Goal: Information Seeking & Learning: Find specific fact

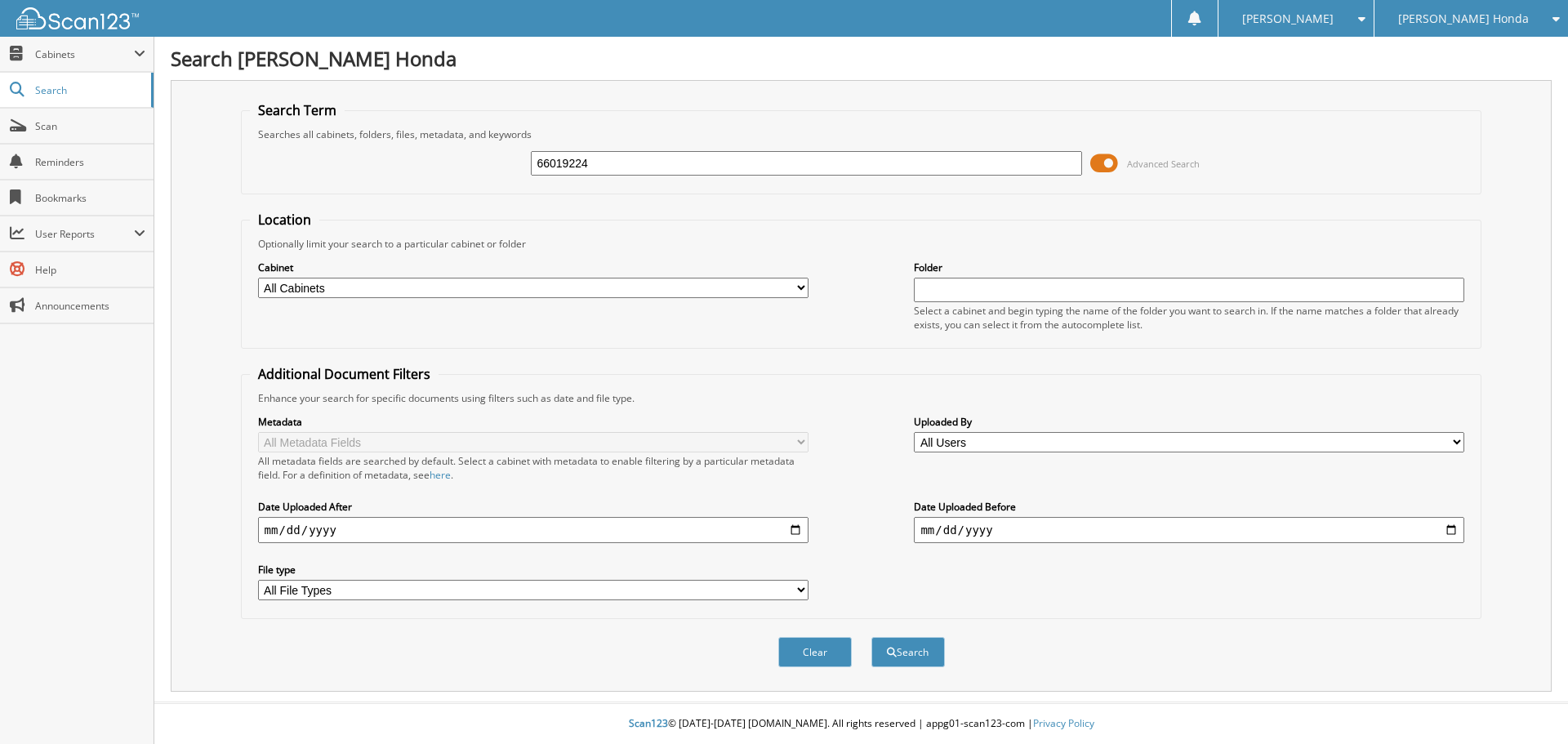
type input "66019224"
click at [872, 637] on button "Search" at bounding box center [909, 652] width 74 height 30
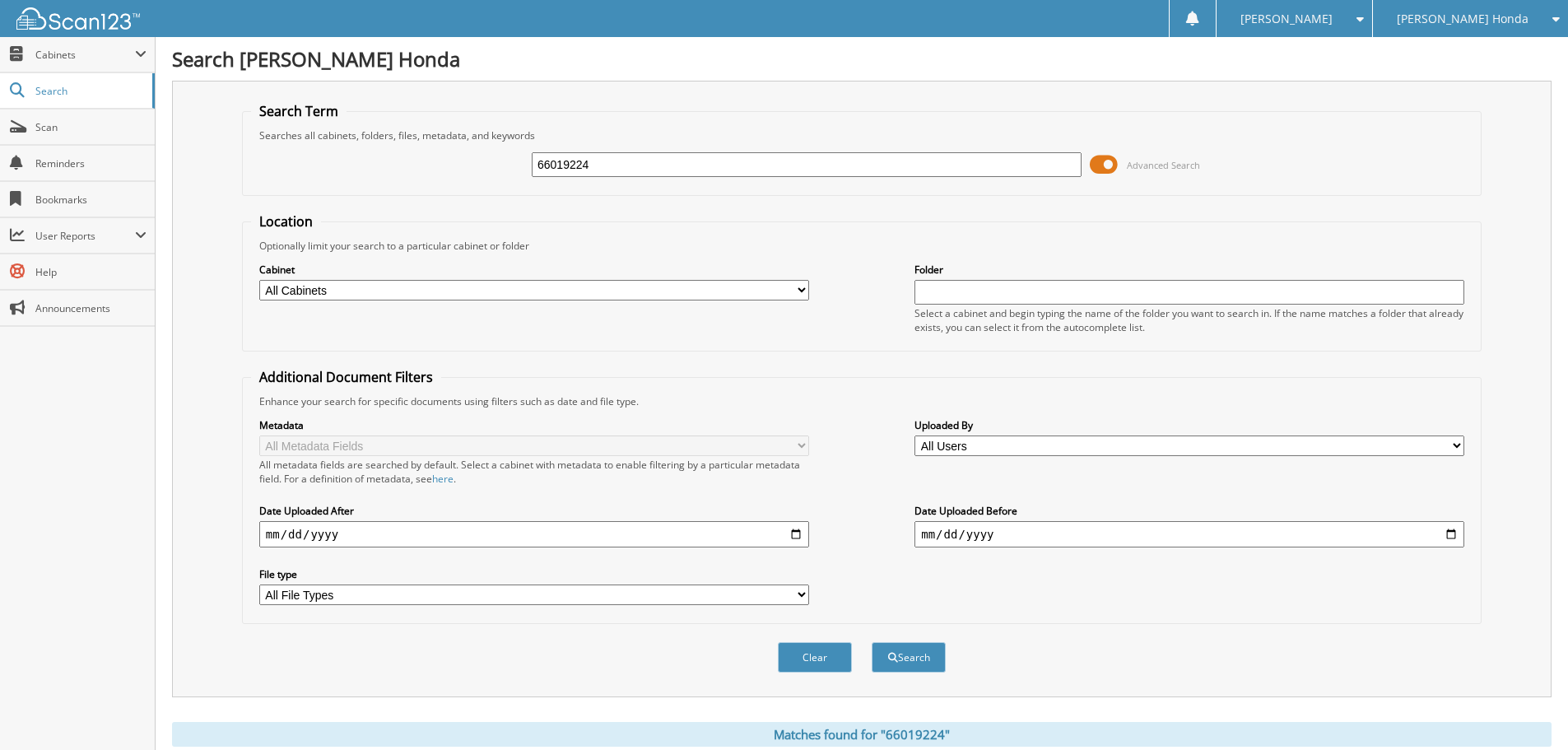
click at [647, 161] on input "66019224" at bounding box center [807, 165] width 550 height 25
type input "66018960"
click at [872, 642] on button "Search" at bounding box center [909, 657] width 74 height 30
click at [684, 161] on input "66018960" at bounding box center [807, 165] width 550 height 25
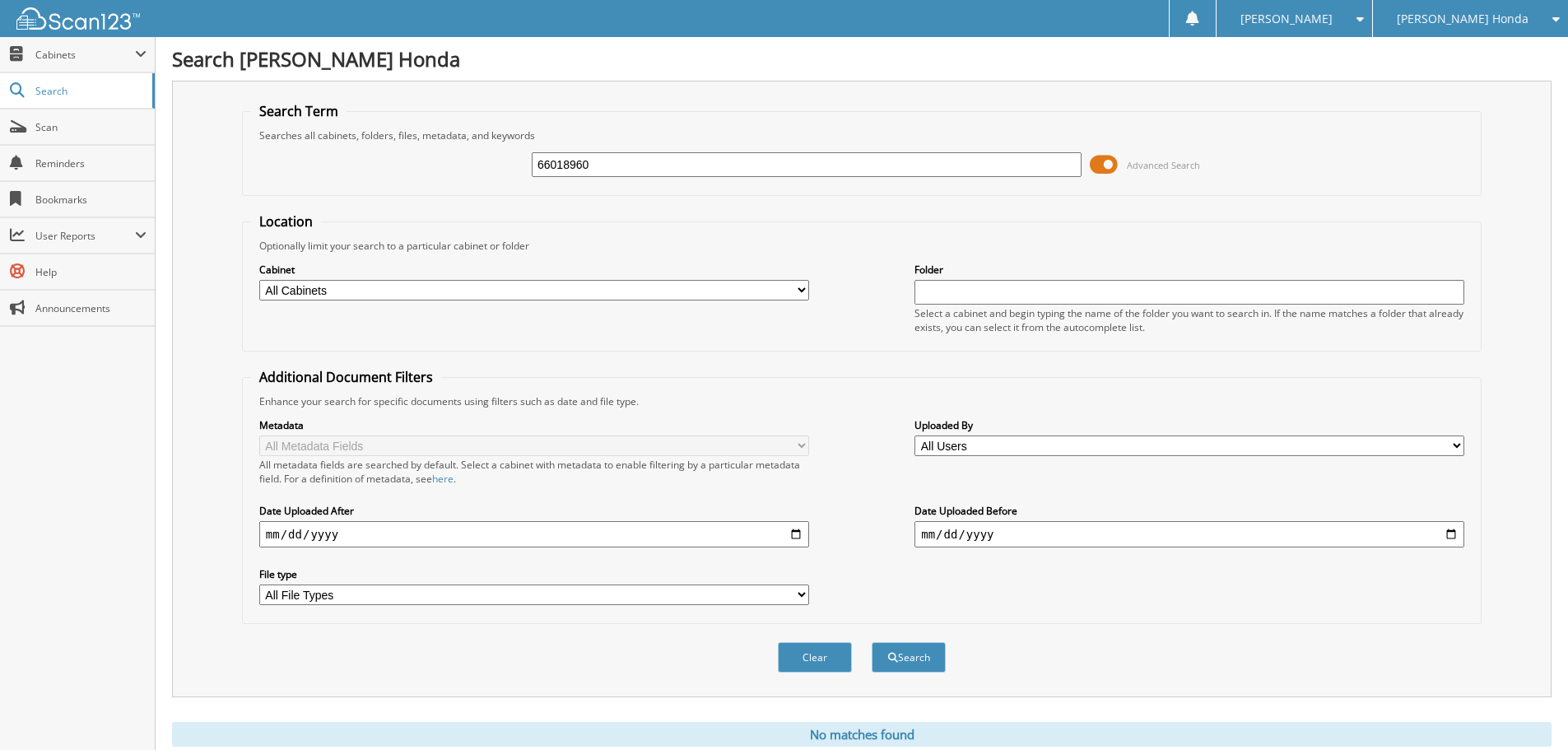
click at [684, 161] on input "66018960" at bounding box center [807, 165] width 550 height 25
type input "66018960"
click at [872, 642] on button "Search" at bounding box center [909, 657] width 74 height 30
click at [606, 186] on div "66018960 Advanced Search" at bounding box center [862, 165] width 1222 height 44
click at [605, 173] on input "66018960" at bounding box center [807, 165] width 550 height 25
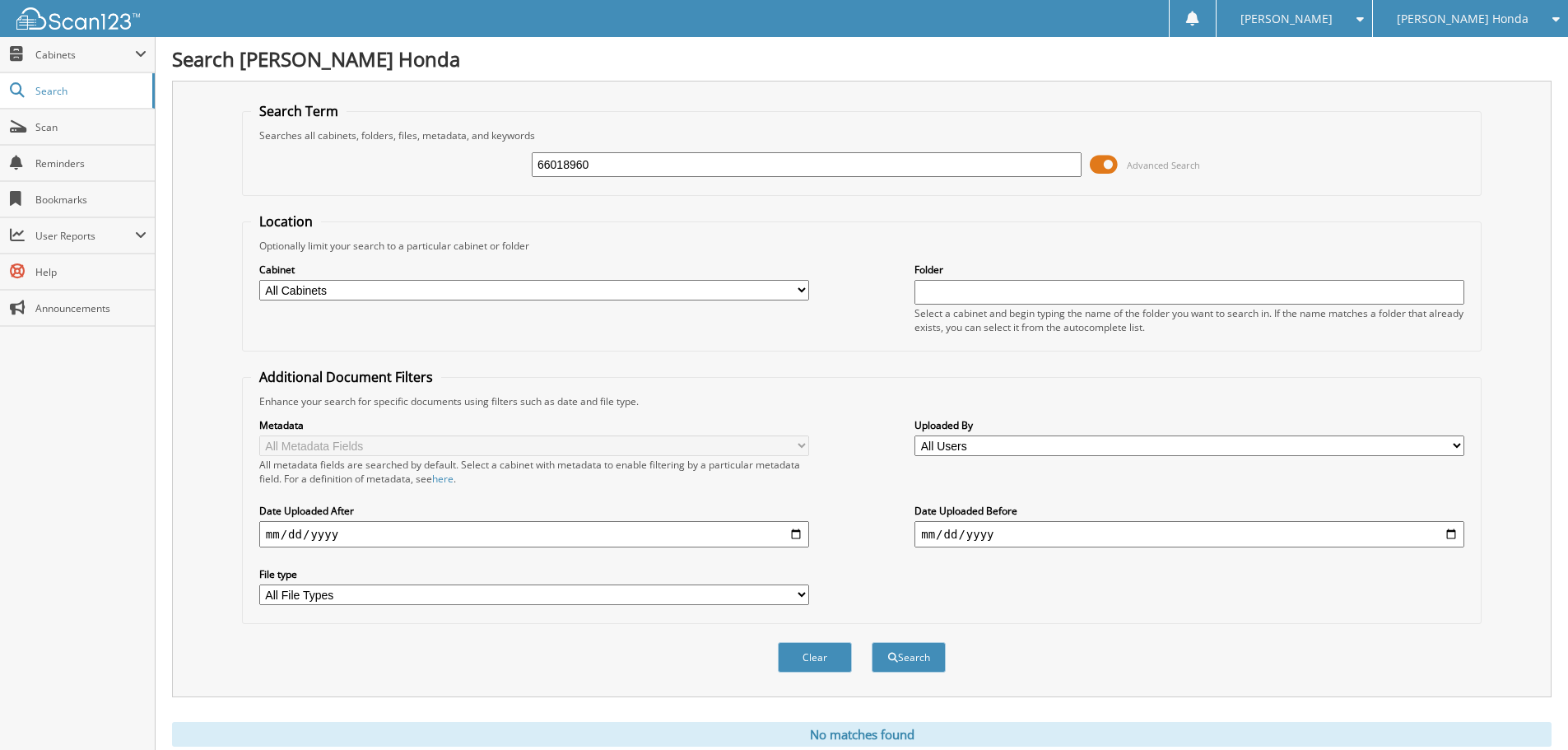
click at [605, 173] on input "66018960" at bounding box center [807, 165] width 550 height 25
click at [491, 294] on select "All Cabinets GMC PARTS INVOICES GMC SERVICE ROs HONDA PARTS INVOICES HONDA PART…" at bounding box center [534, 290] width 550 height 20
select select "37067"
click at [259, 280] on select "All Cabinets GMC PARTS INVOICES GMC SERVICE ROs HONDA PARTS INVOICES HONDA PART…" at bounding box center [534, 290] width 550 height 20
click at [575, 172] on input "text" at bounding box center [807, 165] width 550 height 25
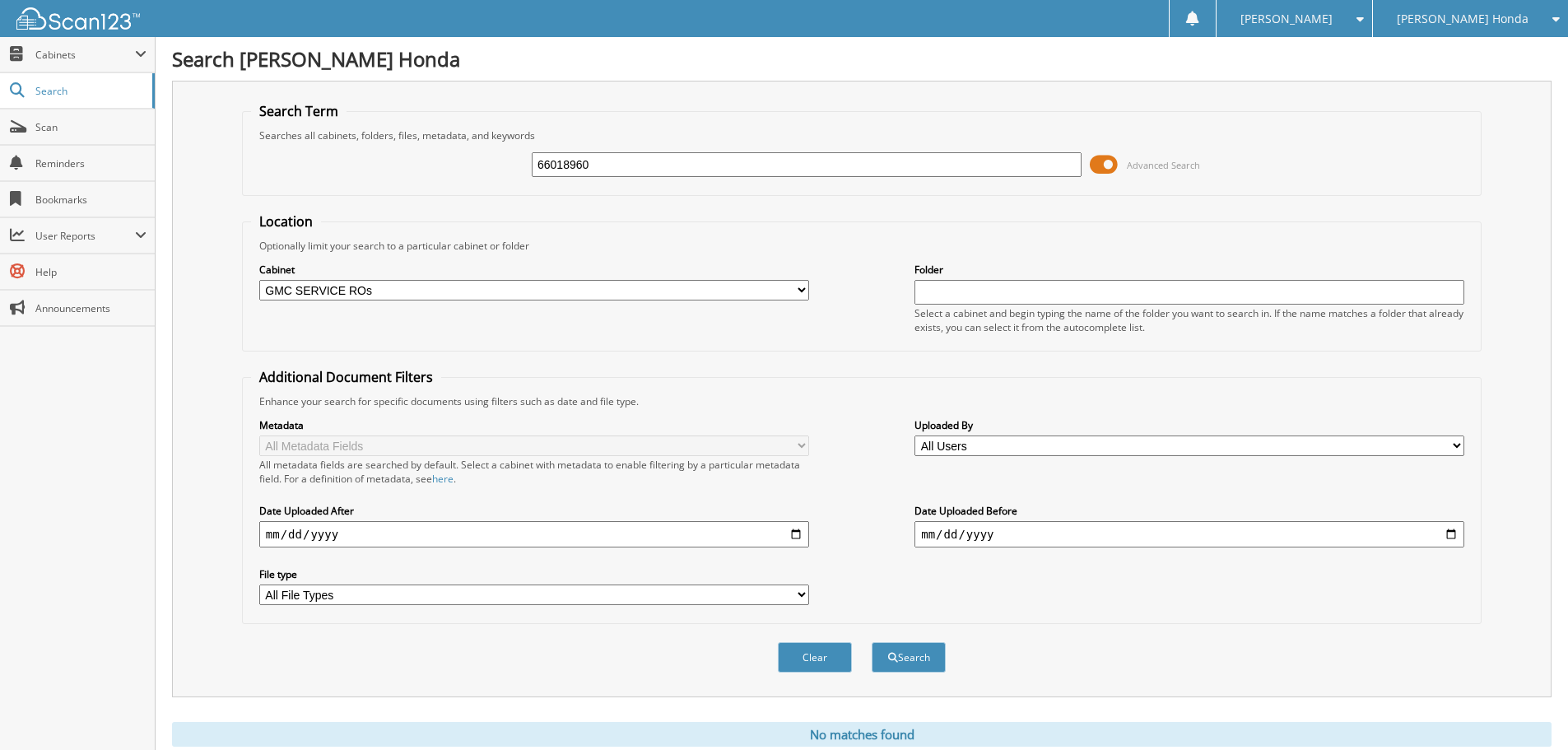
type input "66018960"
click at [872, 642] on button "Search" at bounding box center [909, 657] width 74 height 30
click at [574, 295] on select "All Cabinets GMC PARTS INVOICES GMC SERVICE ROs HONDA PARTS INVOICES HONDA PART…" at bounding box center [534, 290] width 550 height 20
select select
click at [259, 280] on select "All Cabinets GMC PARTS INVOICES GMC SERVICE ROs HONDA PARTS INVOICES HONDA PART…" at bounding box center [534, 290] width 550 height 20
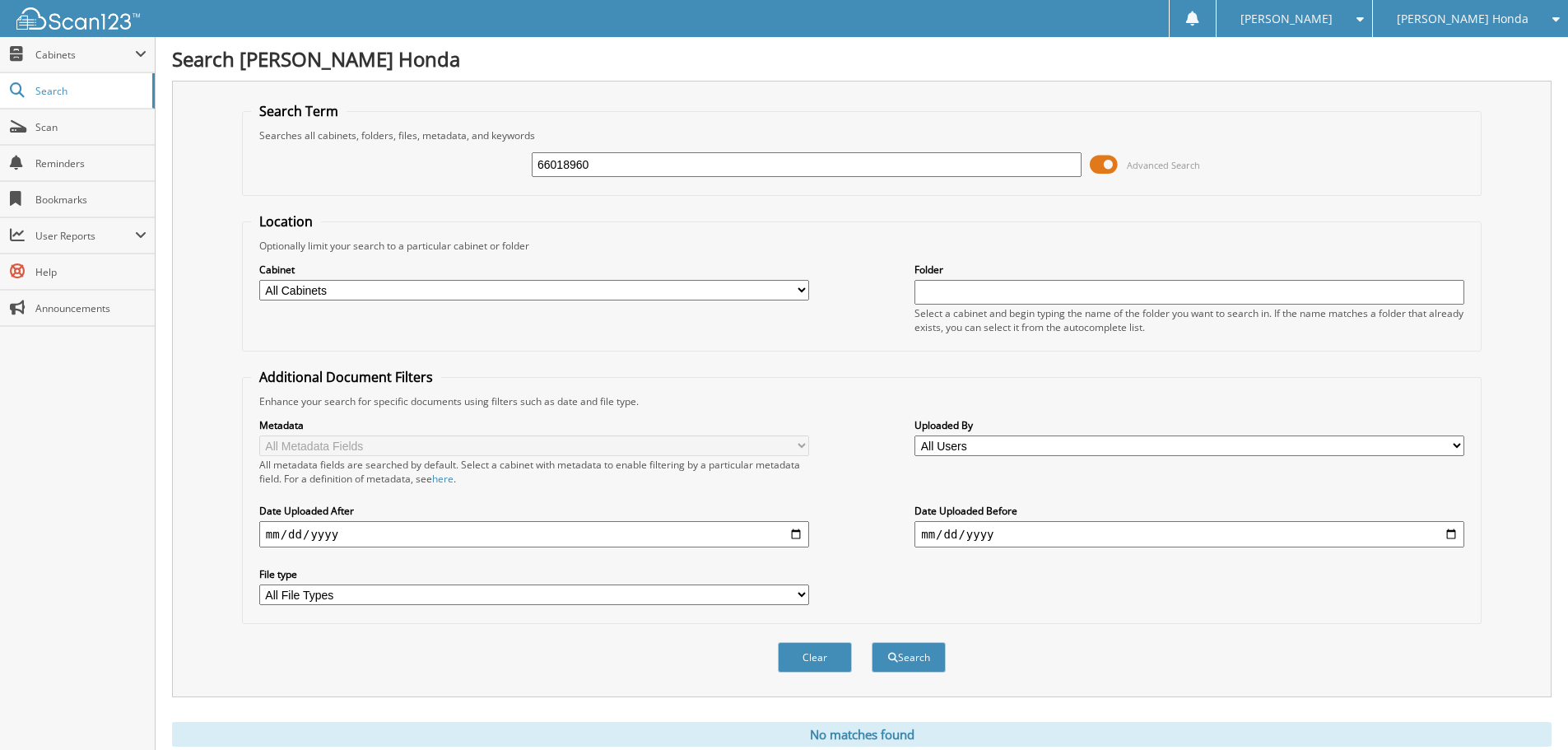
click at [585, 151] on div "66018960" at bounding box center [807, 165] width 550 height 28
click at [585, 157] on input "66018960" at bounding box center [807, 165] width 550 height 25
drag, startPoint x: 641, startPoint y: 177, endPoint x: 512, endPoint y: 181, distance: 129.1
click at [512, 181] on div "66018960 Advanced Search" at bounding box center [862, 165] width 1222 height 44
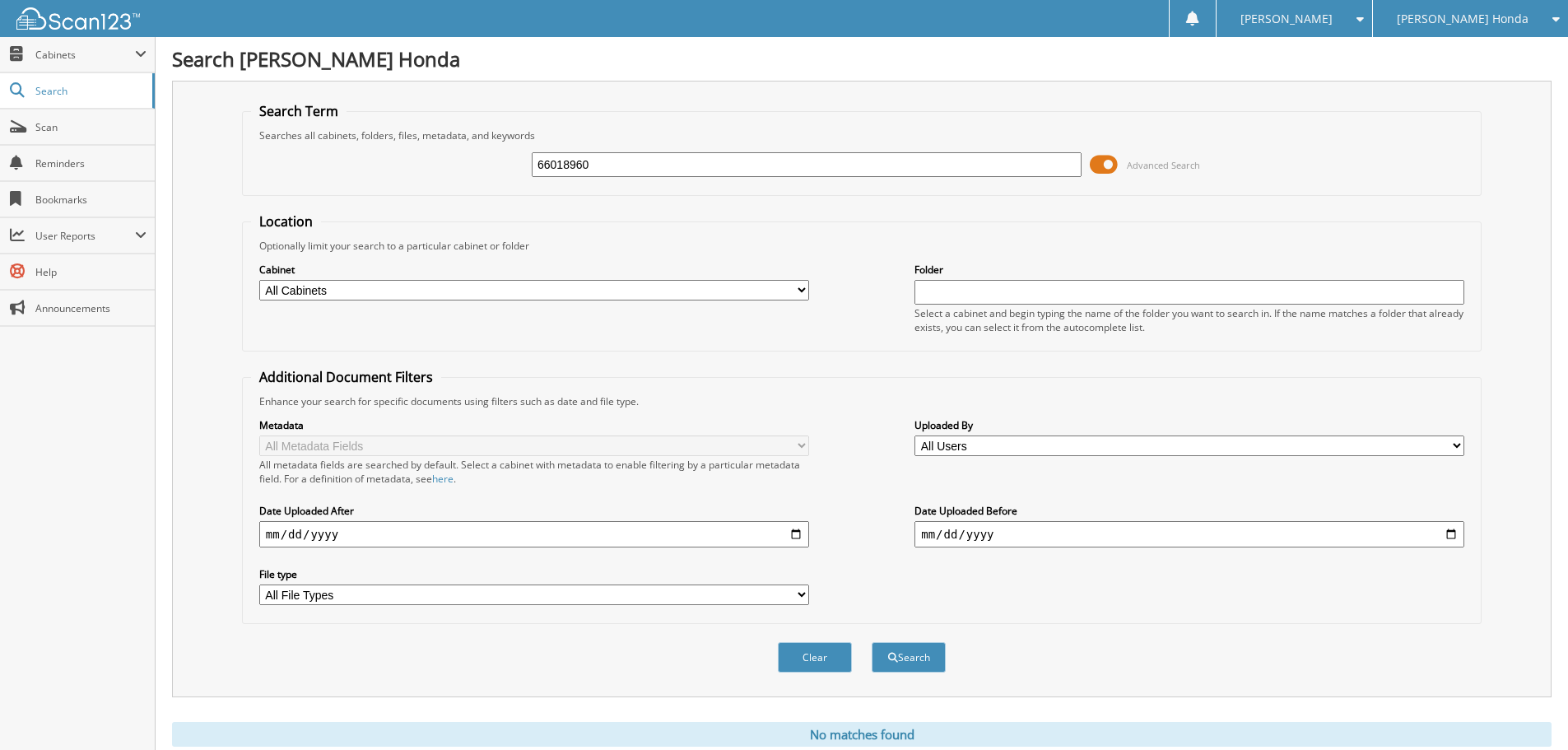
drag, startPoint x: 603, startPoint y: 169, endPoint x: 526, endPoint y: 167, distance: 77.0
click at [525, 167] on div "66018960 Advanced Search" at bounding box center [862, 165] width 1222 height 44
type input "x"
type input "su110078"
click at [872, 642] on button "Search" at bounding box center [909, 657] width 74 height 30
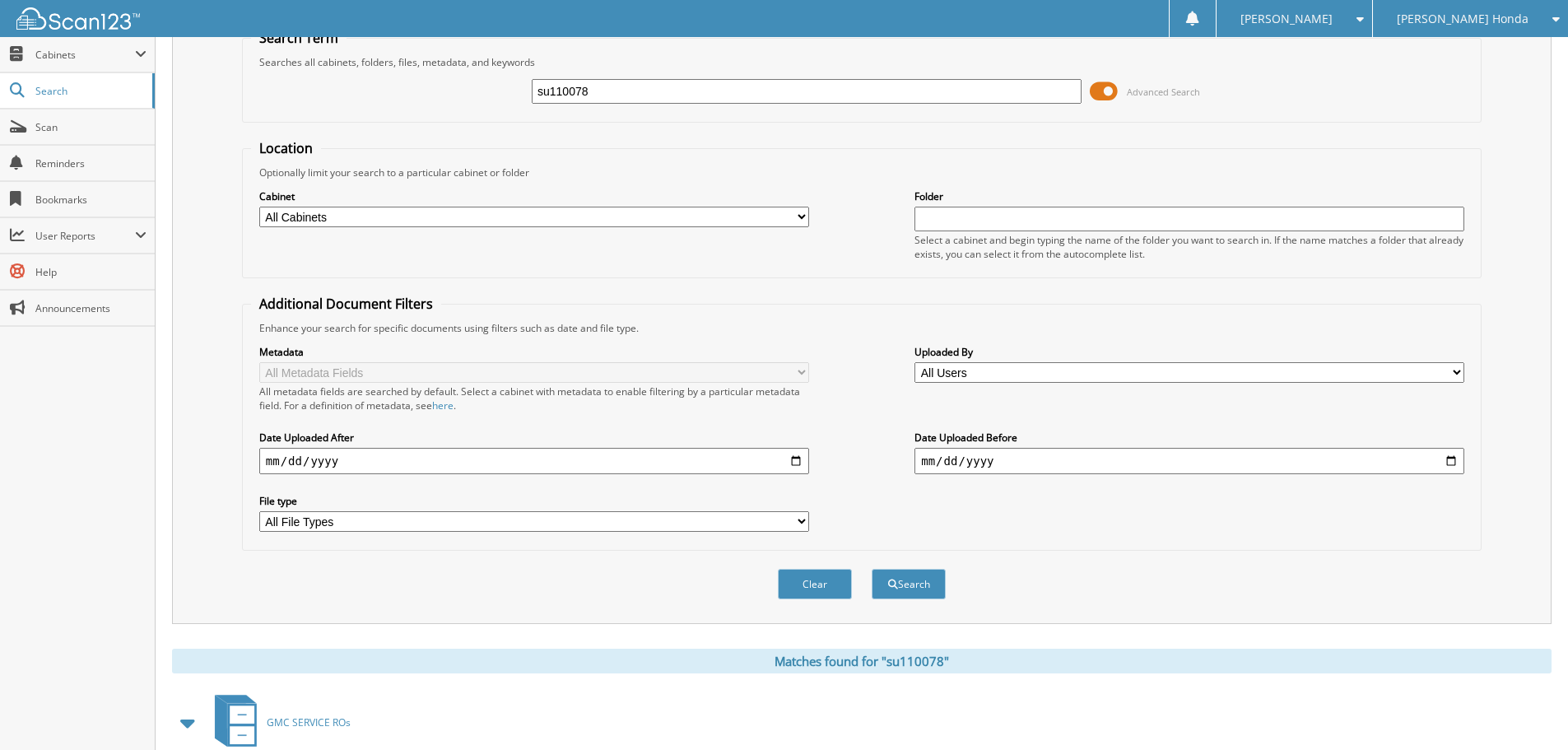
scroll to position [171, 0]
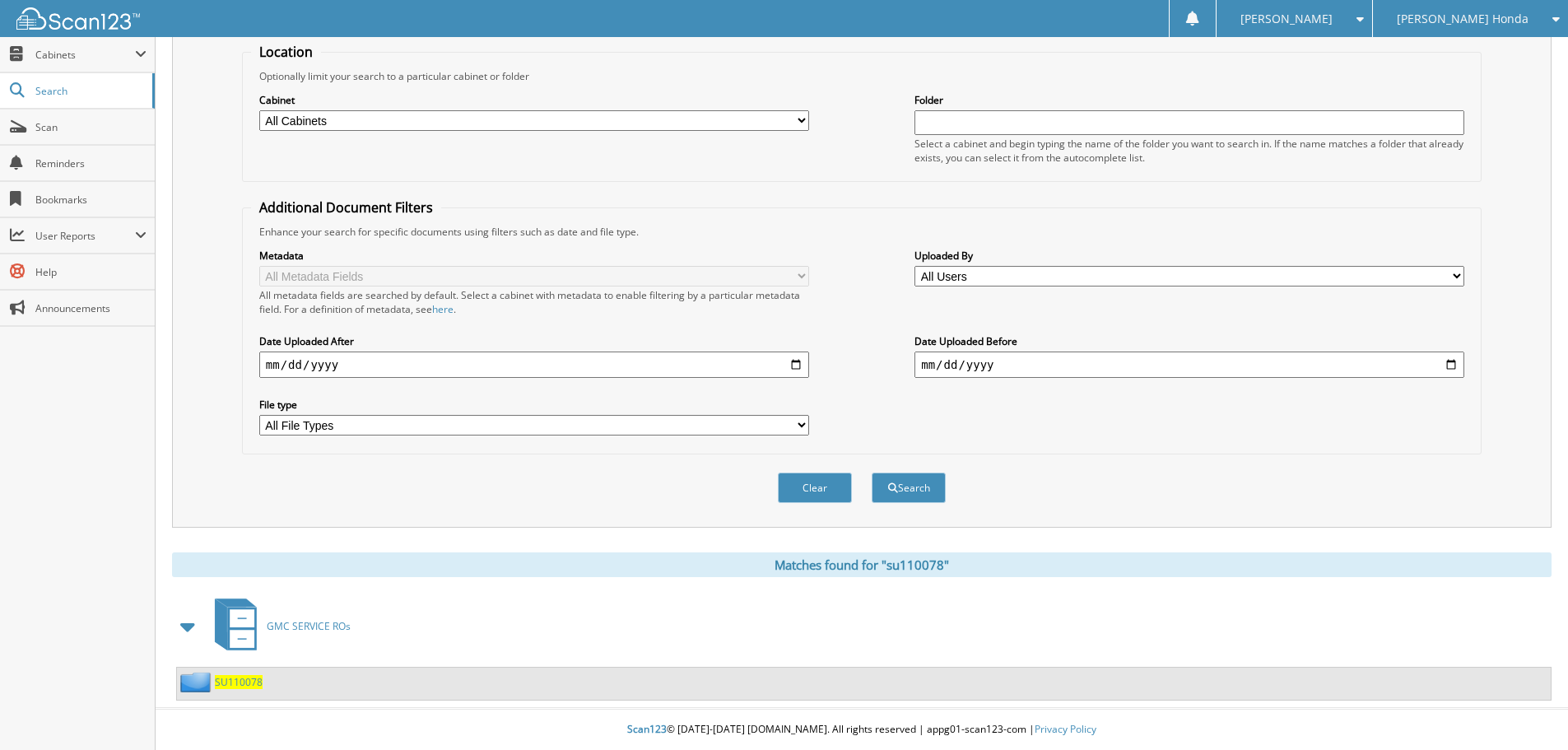
click at [246, 677] on span "SU110078" at bounding box center [239, 683] width 48 height 14
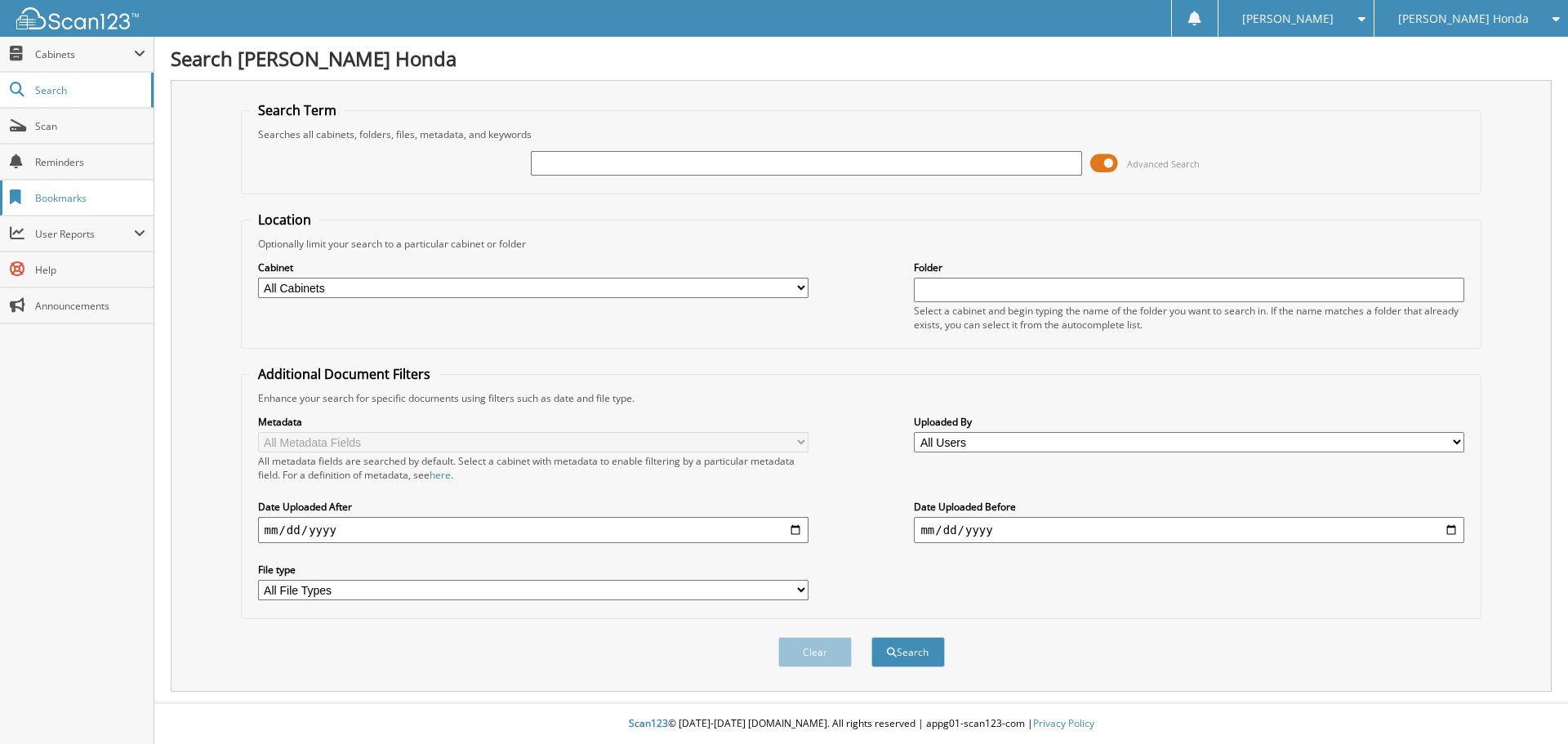
drag, startPoint x: 0, startPoint y: 0, endPoint x: 39, endPoint y: 197, distance: 200.8
click at [39, 197] on span "Bookmarks" at bounding box center [90, 198] width 110 height 14
type input "66018960."
click at [872, 637] on button "Search" at bounding box center [909, 652] width 74 height 30
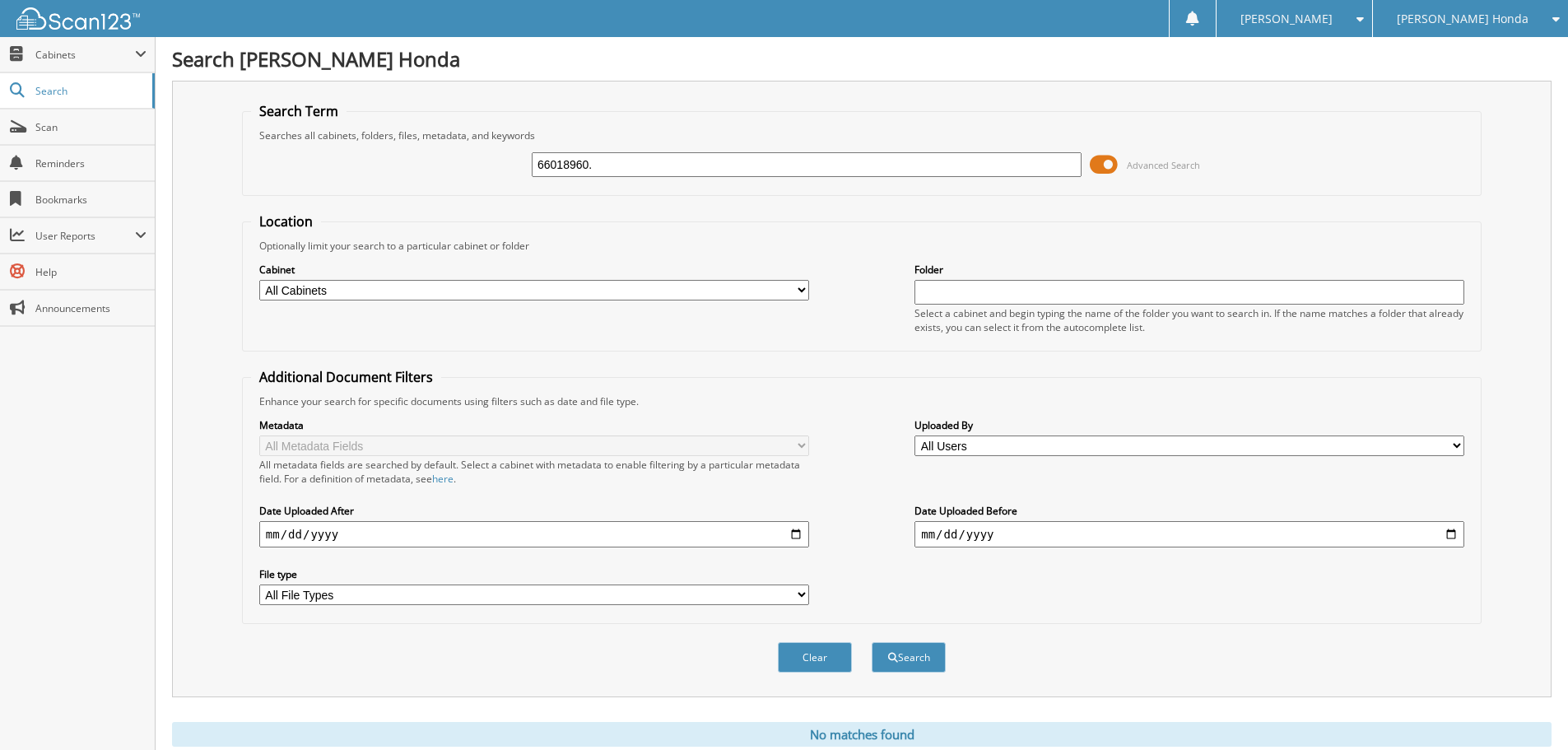
click at [656, 166] on input "66018960." at bounding box center [807, 165] width 550 height 25
type input "66018960"
click at [872, 642] on button "Search" at bounding box center [909, 657] width 74 height 30
click at [811, 165] on input "66018960" at bounding box center [807, 165] width 550 height 25
click at [811, 165] on input "66018960" at bounding box center [807, 165] width 550 height 25
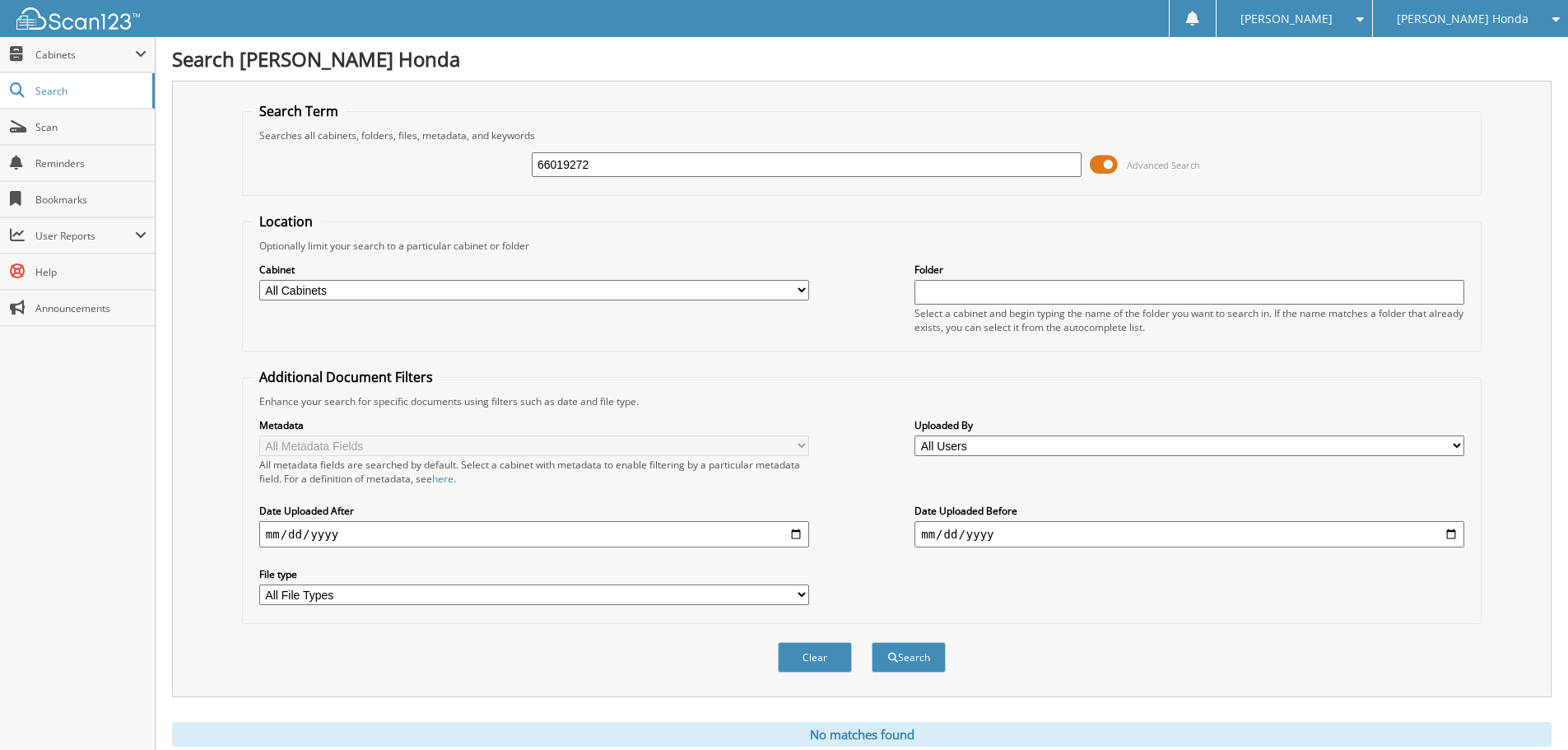
type input "66019272"
click at [872, 642] on button "Search" at bounding box center [909, 657] width 74 height 30
click at [754, 171] on input "66019272" at bounding box center [807, 165] width 550 height 25
type input "66019572"
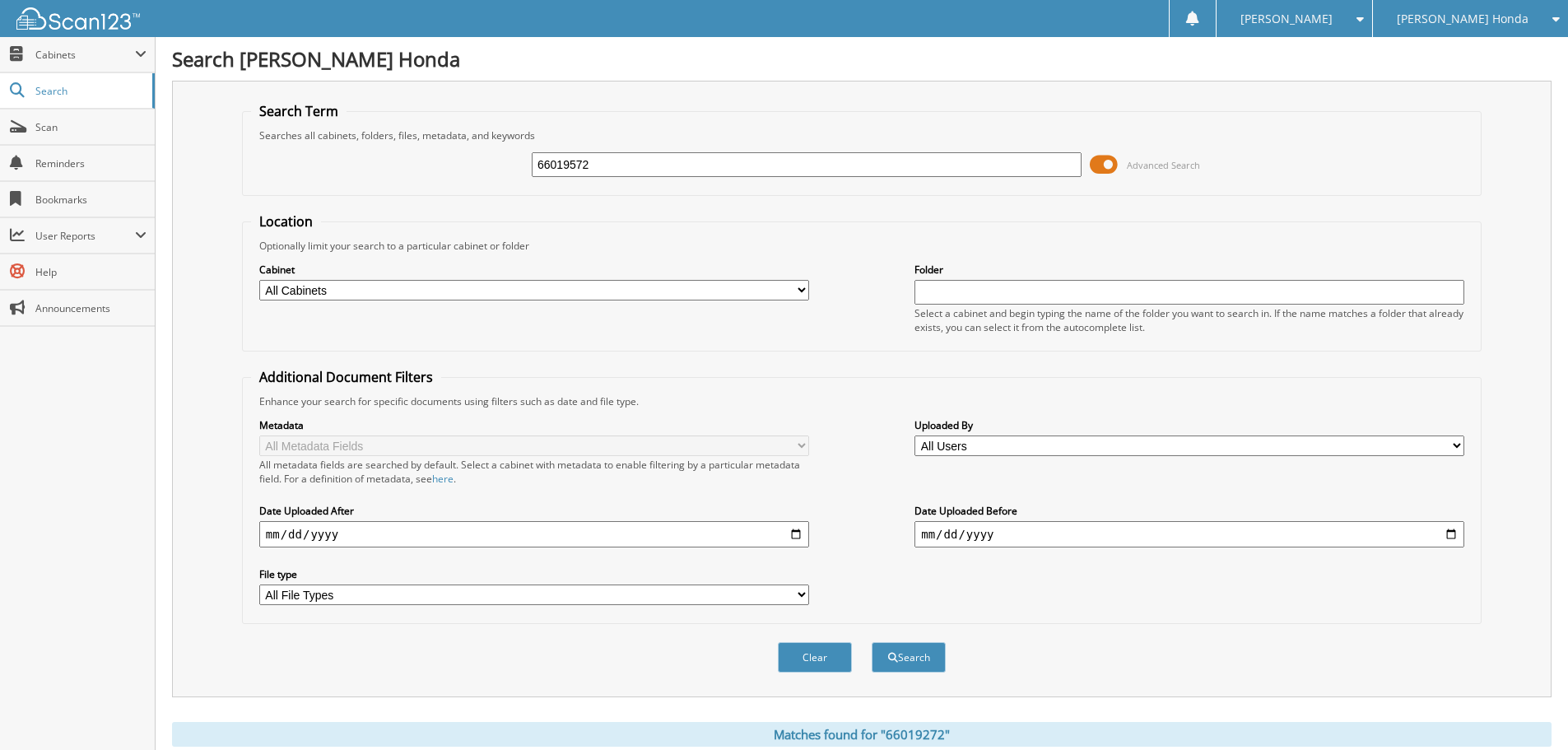
click at [872, 642] on button "Search" at bounding box center [909, 657] width 74 height 30
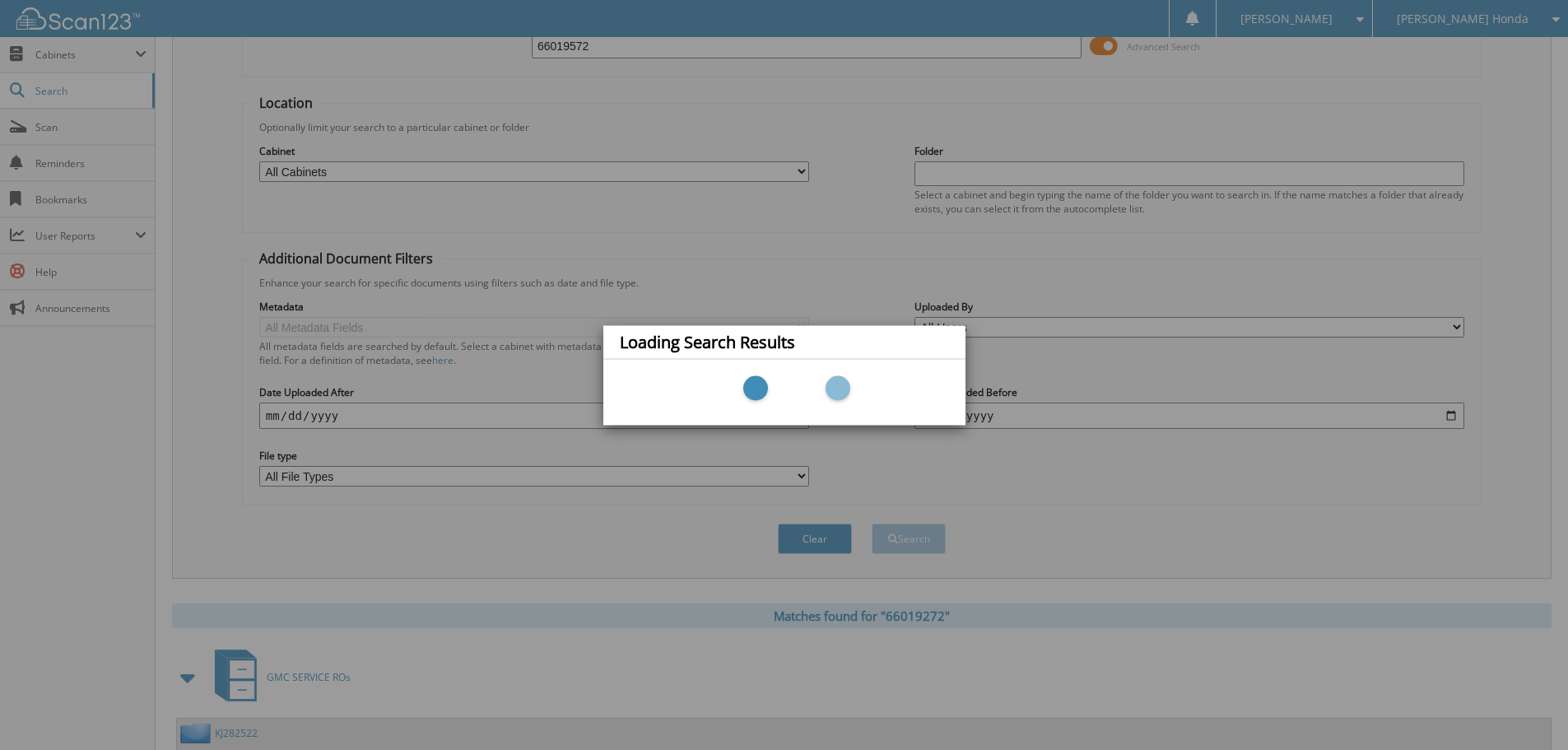
scroll to position [262, 0]
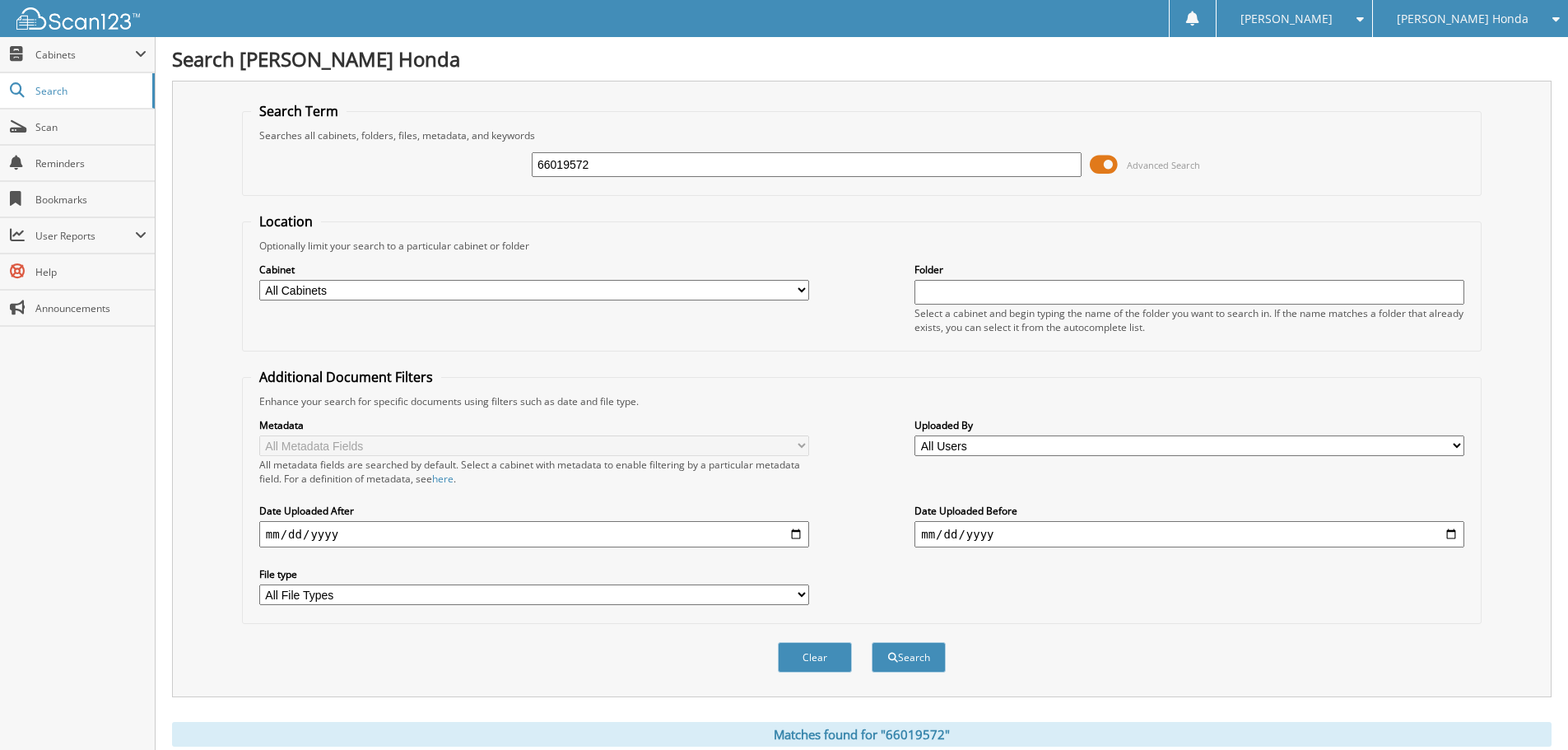
click at [769, 162] on input "66019572" at bounding box center [807, 165] width 550 height 25
type input "66019323"
click at [872, 642] on button "Search" at bounding box center [909, 657] width 74 height 30
click at [722, 172] on input "66019323" at bounding box center [807, 165] width 550 height 25
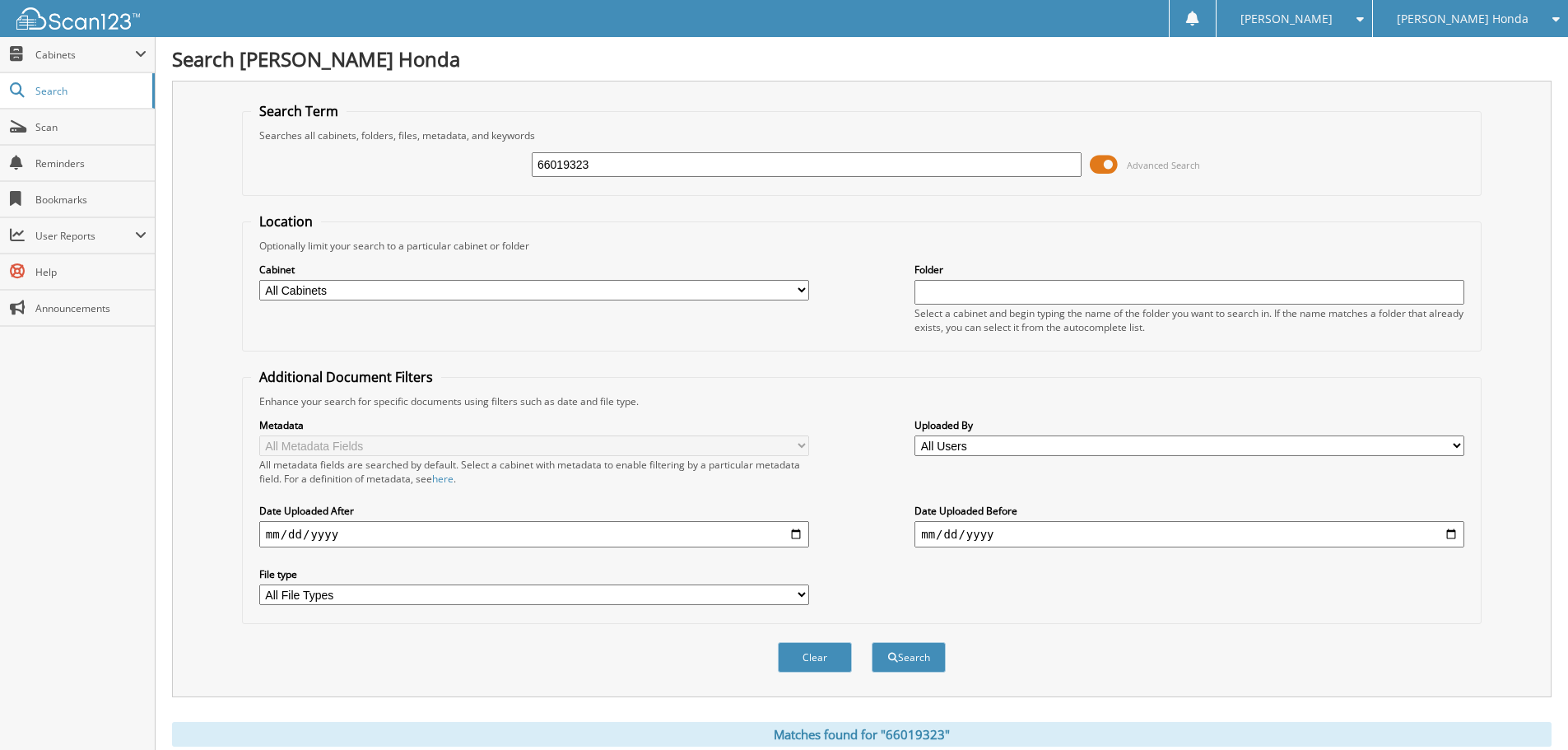
click at [722, 172] on input "66019323" at bounding box center [807, 165] width 550 height 25
type input "66019080"
click at [872, 642] on button "Search" at bounding box center [909, 657] width 74 height 30
click at [725, 163] on input "66019080" at bounding box center [807, 165] width 550 height 25
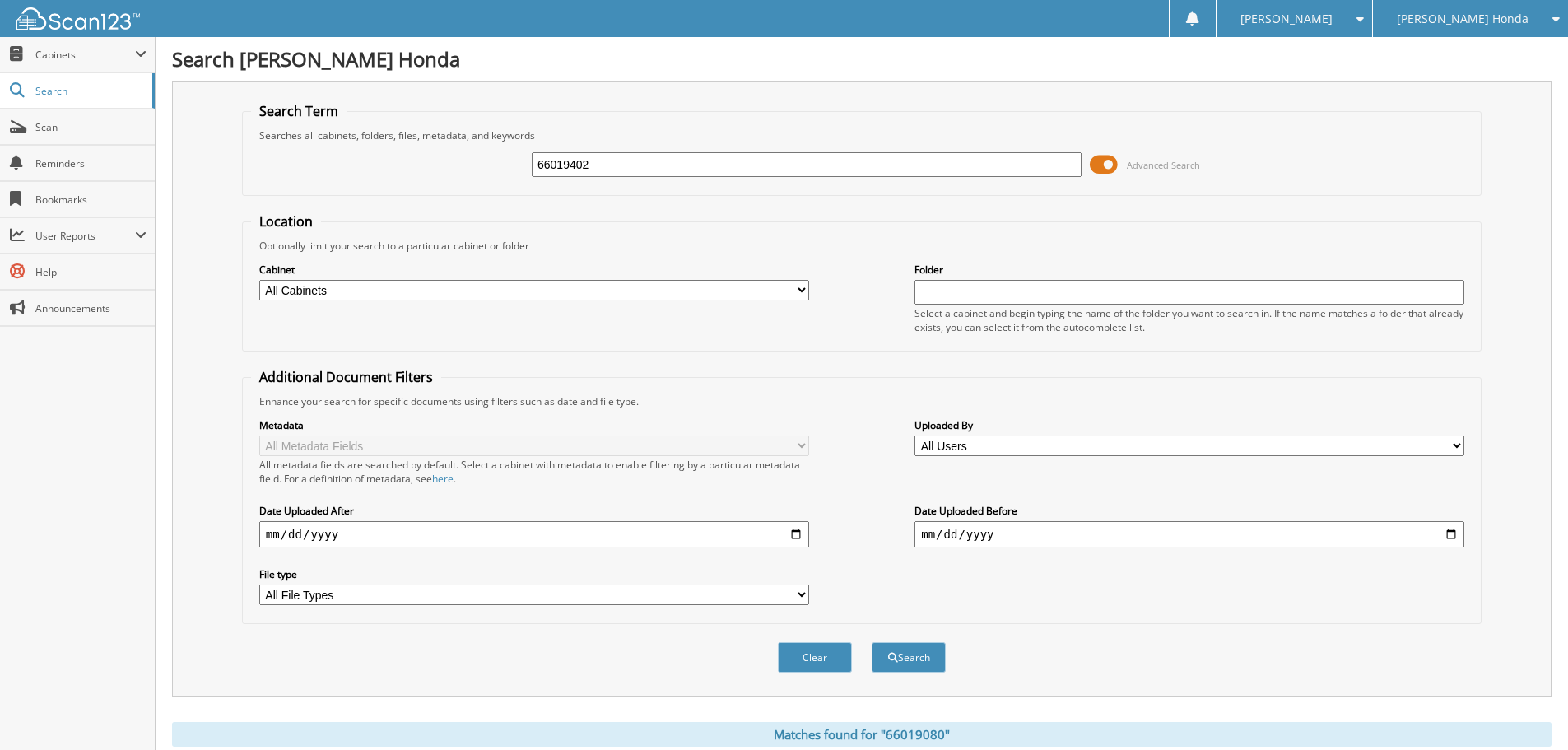
type input "66019402"
click at [872, 642] on button "Search" at bounding box center [909, 657] width 74 height 30
click at [757, 162] on input "66019402" at bounding box center [807, 165] width 550 height 25
type input "66019224"
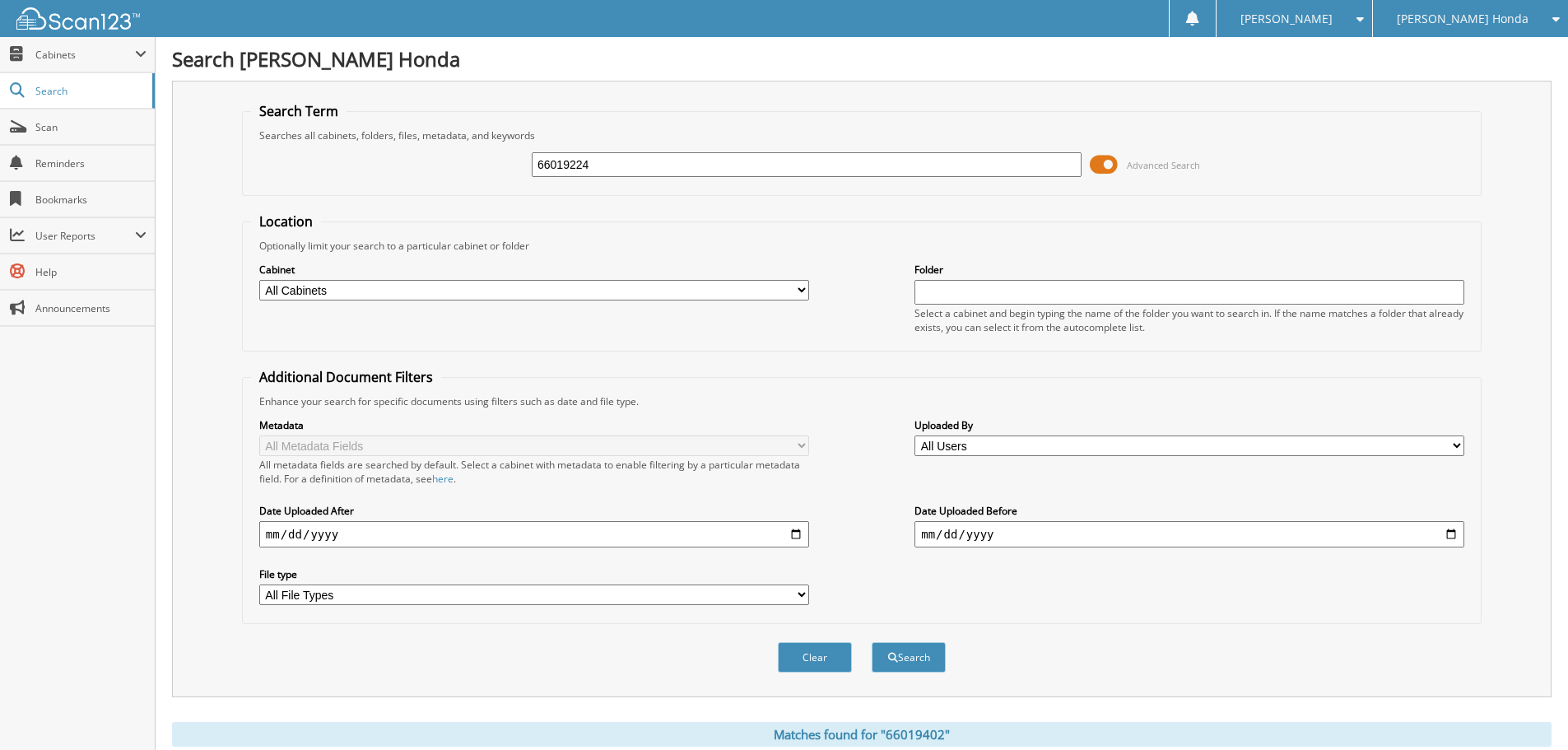
click at [872, 642] on button "Search" at bounding box center [909, 657] width 74 height 30
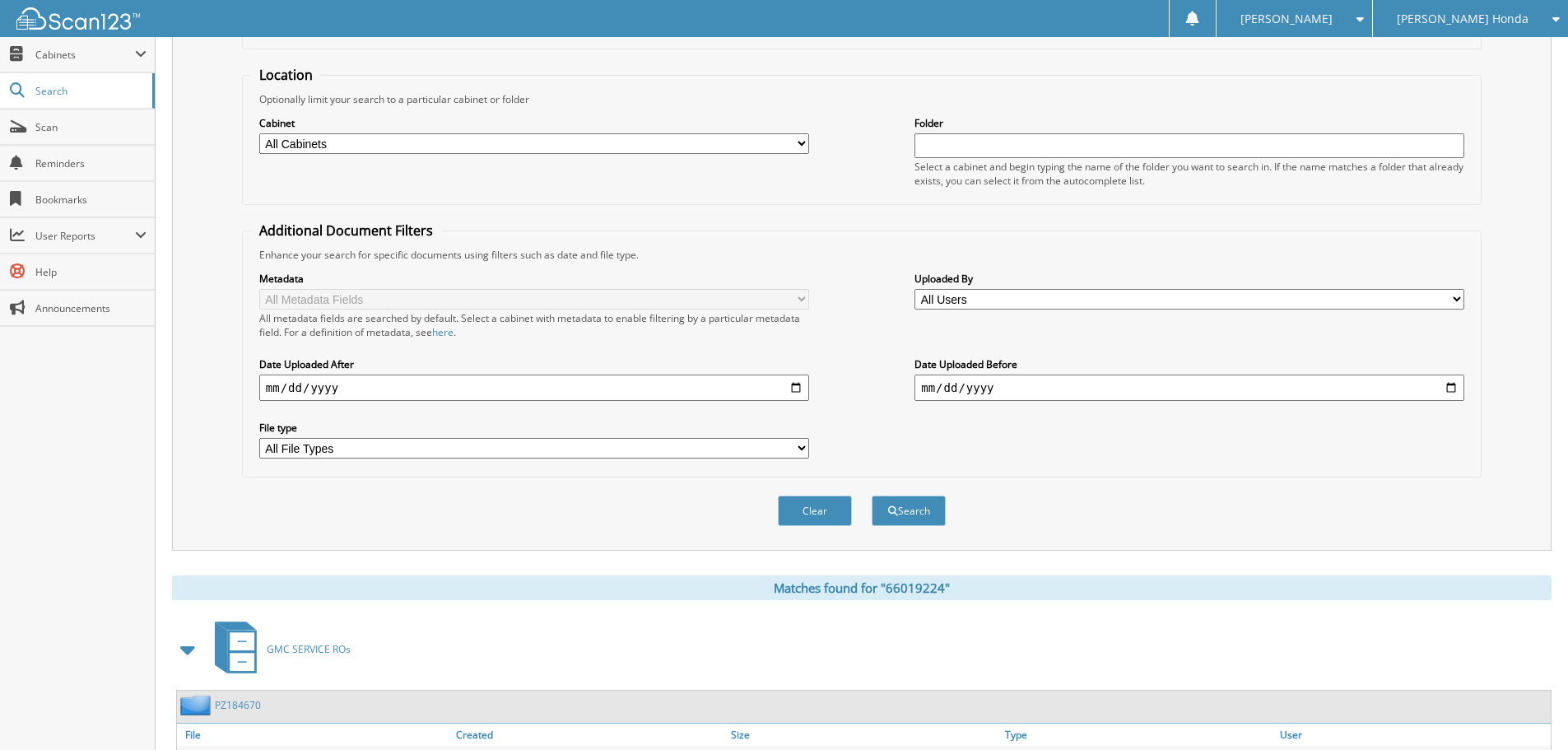
scroll to position [262, 0]
